Goal: Use online tool/utility: Utilize a website feature to perform a specific function

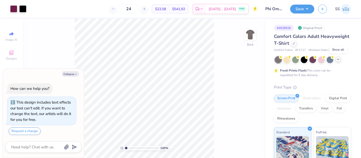
click at [337, 60] on icon at bounding box center [338, 59] width 4 height 4
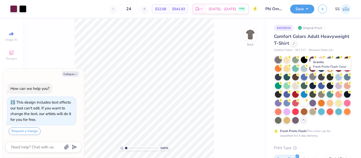
click at [316, 76] on div at bounding box center [313, 76] width 7 height 7
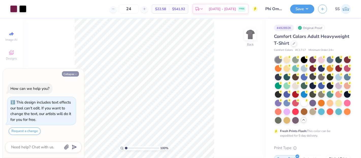
click at [72, 75] on button "Collapse" at bounding box center [70, 73] width 17 height 5
type textarea "x"
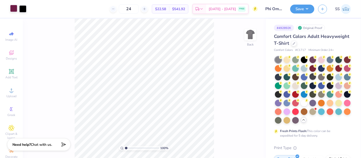
click at [11, 7] on div at bounding box center [13, 8] width 7 height 7
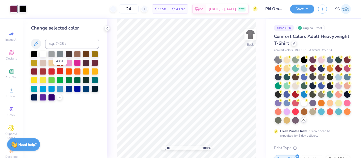
click at [61, 71] on div at bounding box center [60, 71] width 7 height 7
click at [51, 70] on div at bounding box center [51, 71] width 7 height 7
click at [44, 72] on div at bounding box center [43, 71] width 7 height 7
click at [34, 69] on div at bounding box center [34, 71] width 7 height 7
click at [240, 144] on icon at bounding box center [242, 143] width 5 height 5
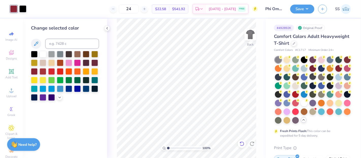
click at [240, 144] on icon at bounding box center [242, 143] width 5 height 5
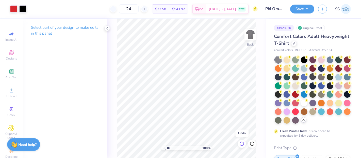
click at [240, 144] on icon at bounding box center [242, 143] width 5 height 5
click at [253, 145] on icon at bounding box center [252, 143] width 5 height 5
click at [252, 145] on icon at bounding box center [252, 143] width 5 height 5
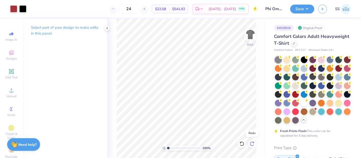
click at [252, 145] on icon at bounding box center [252, 143] width 5 height 5
click at [14, 10] on div at bounding box center [13, 8] width 7 height 7
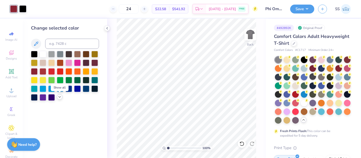
click at [59, 97] on icon at bounding box center [60, 97] width 4 height 4
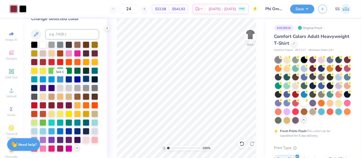
scroll to position [26, 0]
click at [91, 50] on div at bounding box center [94, 53] width 7 height 7
click at [38, 58] on div at bounding box center [34, 61] width 7 height 7
click at [44, 101] on div at bounding box center [43, 104] width 7 height 7
click at [36, 101] on div at bounding box center [34, 104] width 7 height 7
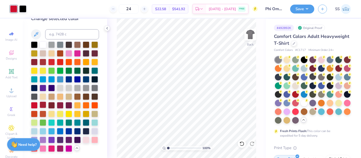
click at [41, 101] on div at bounding box center [43, 104] width 7 height 7
click at [51, 101] on div at bounding box center [51, 104] width 7 height 7
click at [59, 101] on div at bounding box center [60, 104] width 7 height 7
click at [67, 101] on div at bounding box center [69, 104] width 7 height 7
click at [52, 101] on div at bounding box center [51, 104] width 7 height 7
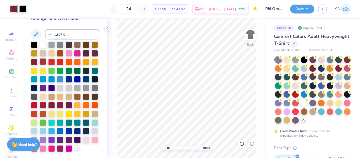
click at [46, 58] on div at bounding box center [43, 61] width 7 height 7
click at [38, 58] on div at bounding box center [34, 61] width 7 height 7
click at [91, 50] on div at bounding box center [94, 53] width 7 height 7
click at [38, 58] on div at bounding box center [34, 61] width 7 height 7
click at [51, 101] on div at bounding box center [51, 104] width 7 height 7
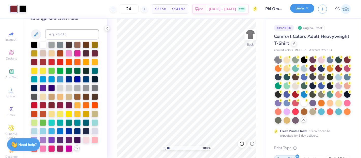
click at [300, 8] on button "Save" at bounding box center [302, 8] width 24 height 9
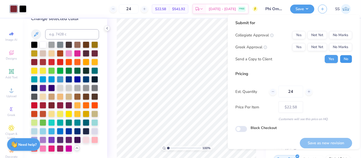
click at [343, 57] on button "No" at bounding box center [346, 59] width 12 height 8
drag, startPoint x: 315, startPoint y: 48, endPoint x: 333, endPoint y: 42, distance: 18.1
click at [316, 48] on button "Not Yet" at bounding box center [318, 47] width 20 height 8
click at [336, 39] on div "Collegiate Approval Yes Not Yet No Marks Greek Approval Yes Not Yet No Marks Se…" at bounding box center [294, 47] width 117 height 32
click at [336, 38] on button "No Marks" at bounding box center [340, 35] width 23 height 8
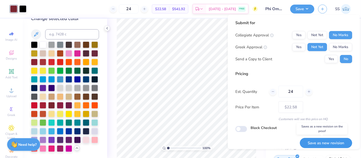
click at [309, 141] on button "Save as new revision" at bounding box center [326, 143] width 52 height 10
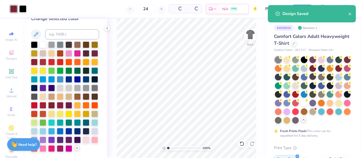
type input "– –"
